Goal: Task Accomplishment & Management: Use online tool/utility

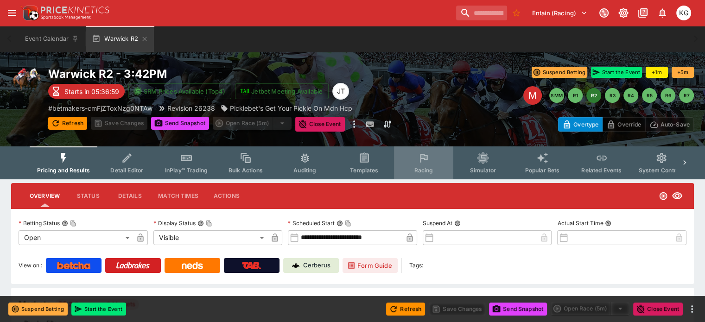
click at [433, 172] on span "Racing" at bounding box center [423, 170] width 19 height 7
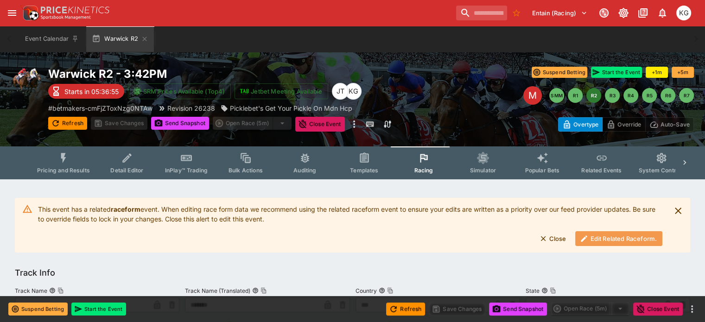
click at [624, 239] on button "Edit Related Raceform." at bounding box center [618, 238] width 87 height 15
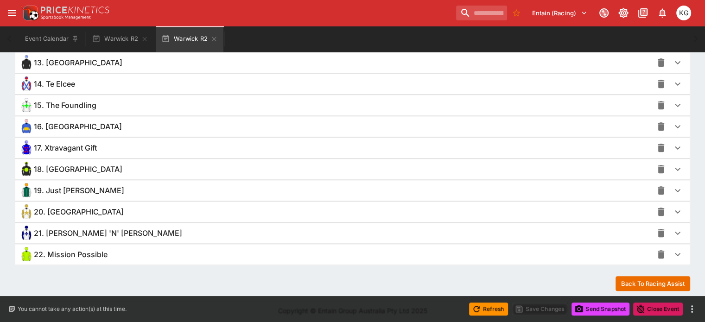
scroll to position [930, 0]
click at [672, 249] on icon "button" at bounding box center [677, 254] width 11 height 11
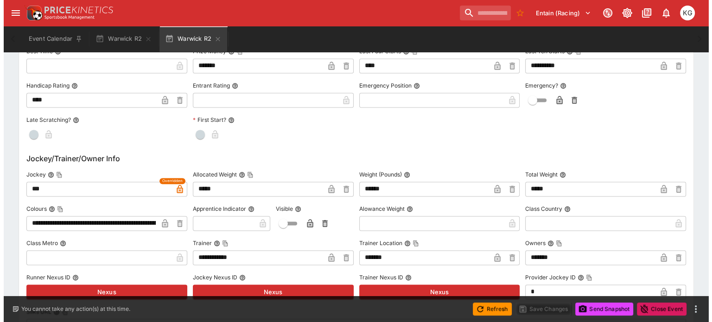
scroll to position [1347, 0]
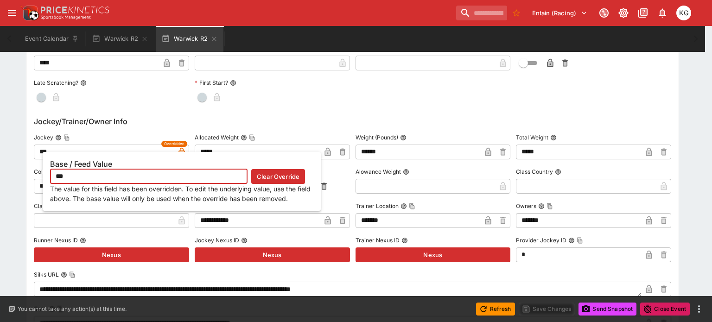
click at [178, 149] on icon "button" at bounding box center [181, 151] width 9 height 9
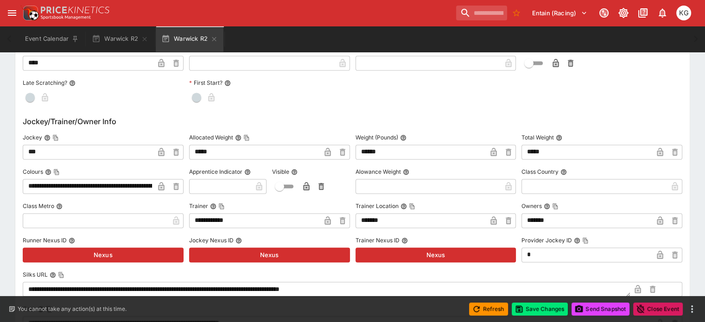
type input "*"
type input "****"
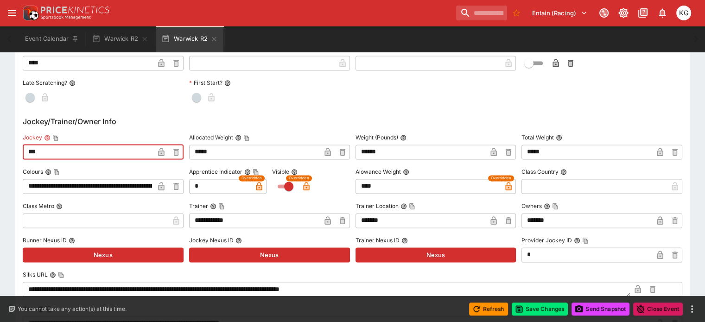
drag, startPoint x: 61, startPoint y: 141, endPoint x: 26, endPoint y: 143, distance: 34.8
click at [26, 143] on div "**********" at bounding box center [352, 277] width 674 height 858
paste input "**********"
type input "**********"
click at [164, 151] on icon "button" at bounding box center [161, 153] width 5 height 4
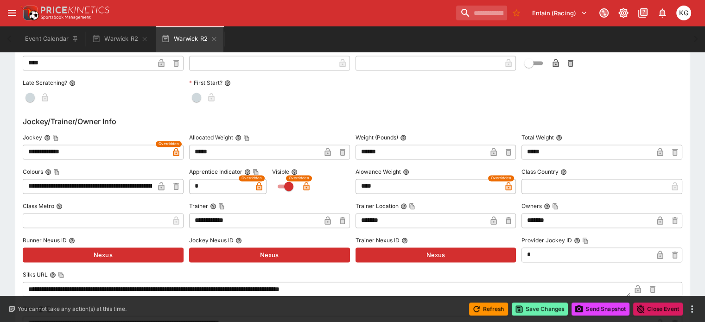
click at [557, 309] on button "Save Changes" at bounding box center [540, 309] width 57 height 13
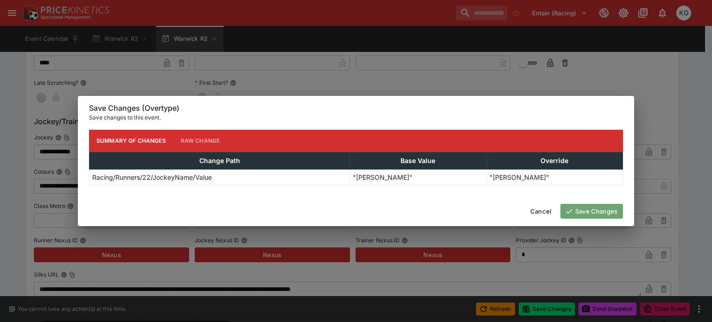
click at [606, 212] on button "Save Changes" at bounding box center [591, 211] width 63 height 15
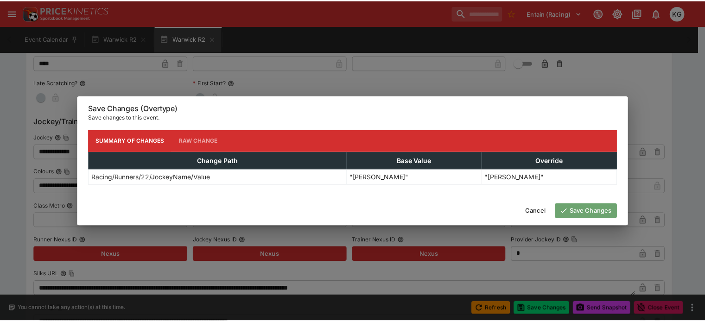
scroll to position [0, 0]
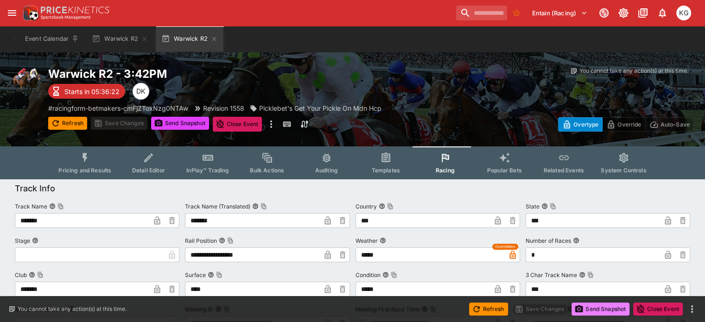
click at [606, 310] on button "Send Snapshot" at bounding box center [600, 309] width 58 height 13
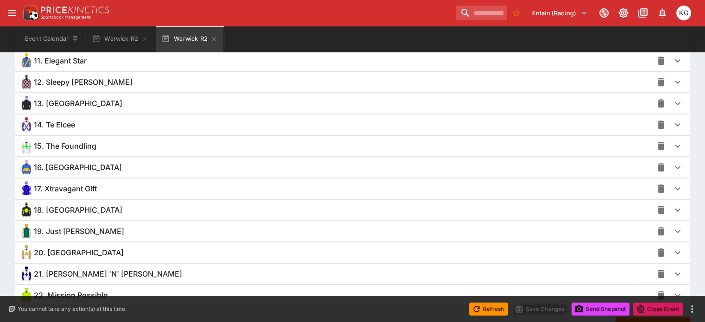
scroll to position [927, 0]
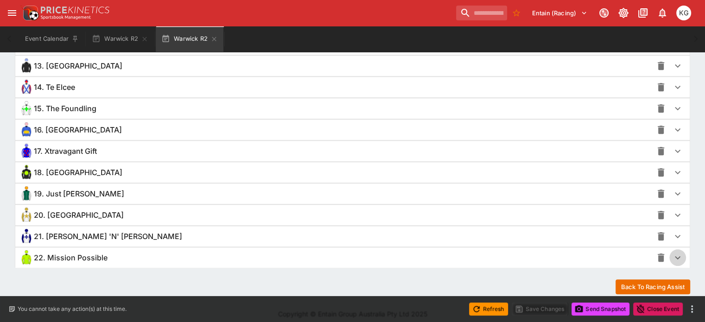
click at [672, 253] on icon "button" at bounding box center [677, 257] width 11 height 11
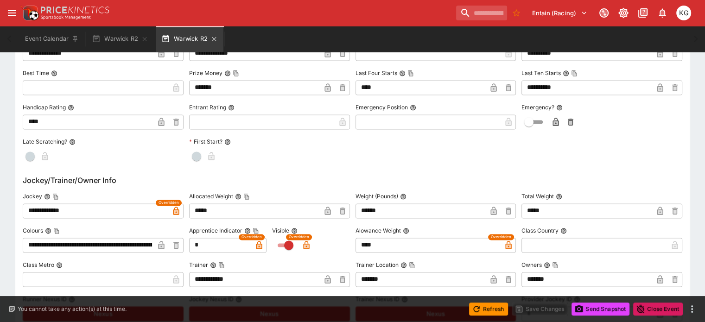
scroll to position [1251, 0]
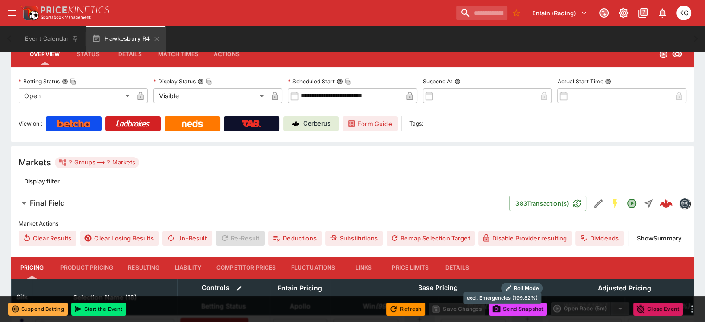
scroll to position [46, 0]
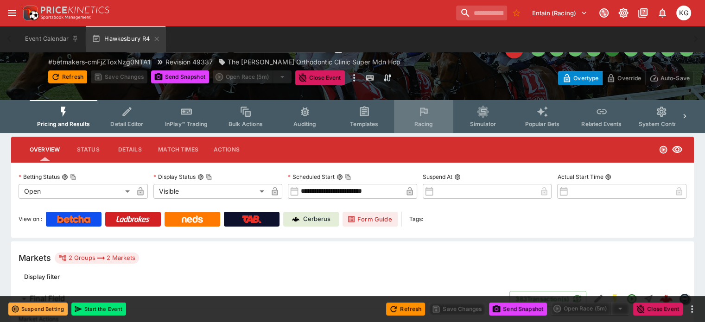
click at [436, 128] on button "Racing" at bounding box center [423, 116] width 59 height 33
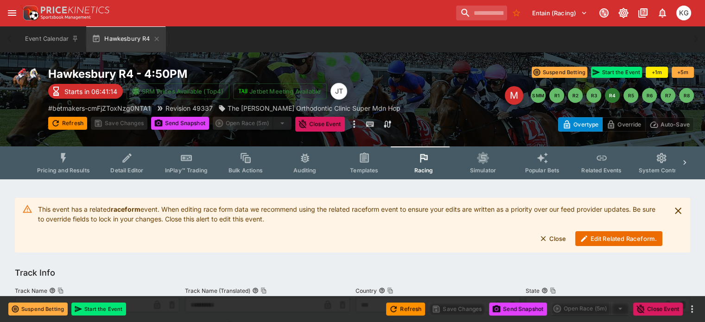
click at [627, 237] on button "Edit Related Raceform." at bounding box center [618, 238] width 87 height 15
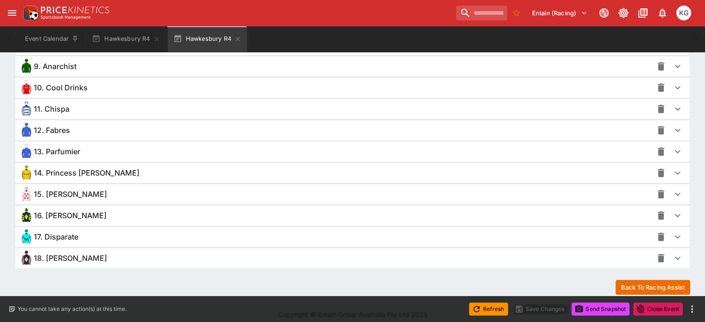
scroll to position [843, 0]
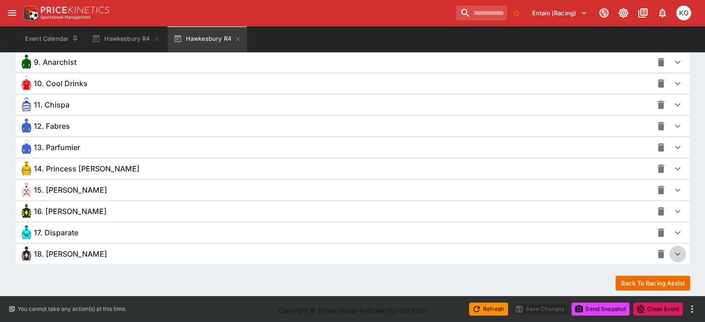
click at [672, 250] on icon "button" at bounding box center [677, 253] width 11 height 11
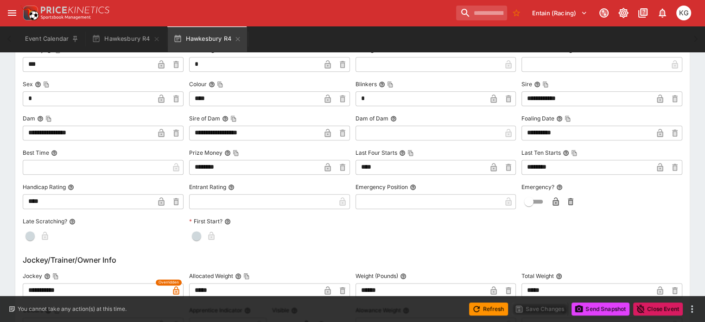
scroll to position [1214, 0]
